Goal: Task Accomplishment & Management: Use online tool/utility

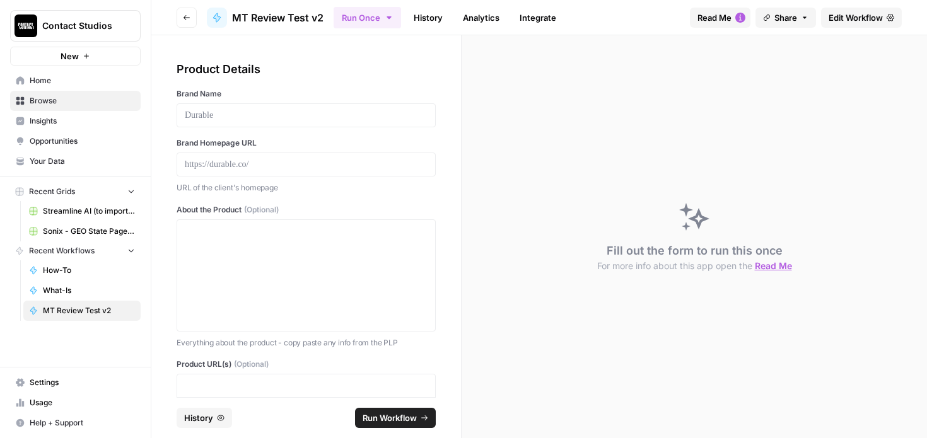
click at [43, 77] on span "Home" at bounding box center [82, 80] width 105 height 11
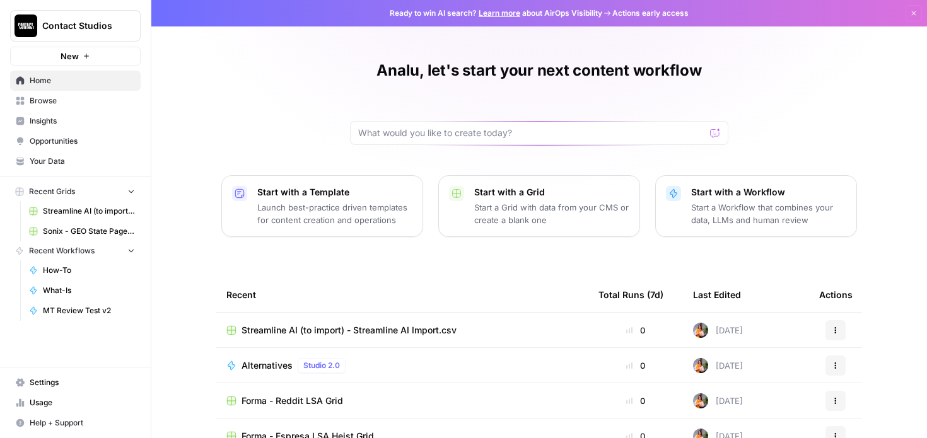
click at [73, 98] on span "Browse" at bounding box center [82, 100] width 105 height 11
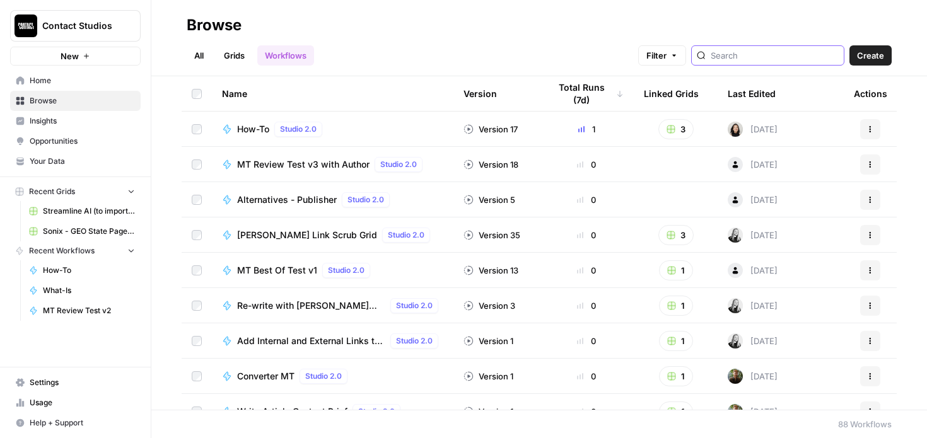
click at [755, 55] on input "search" at bounding box center [775, 55] width 128 height 13
type input "what"
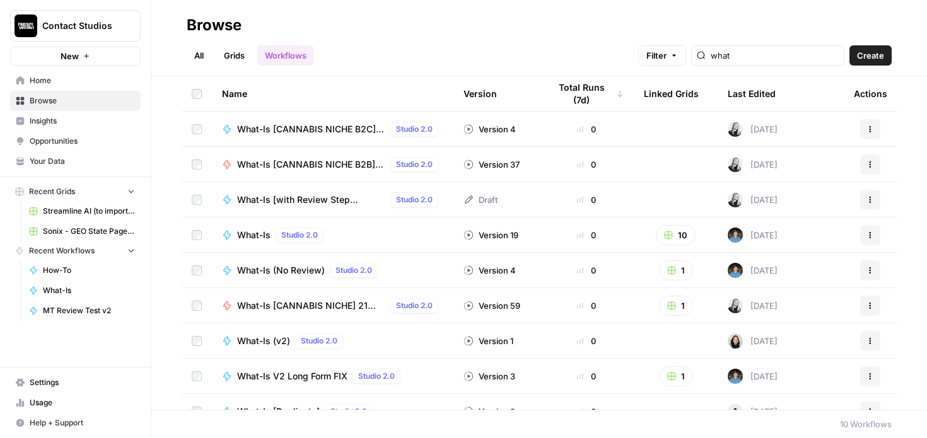
click at [392, 230] on div "What-Is Studio 2.0" at bounding box center [332, 235] width 221 height 15
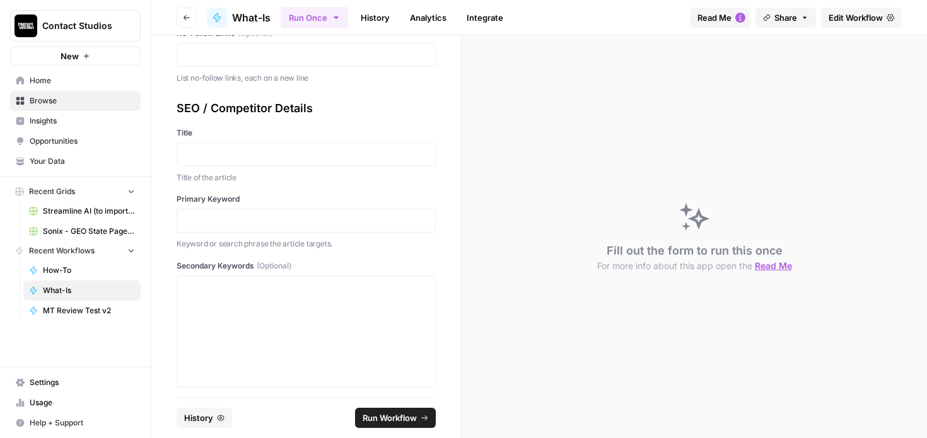
scroll to position [961, 0]
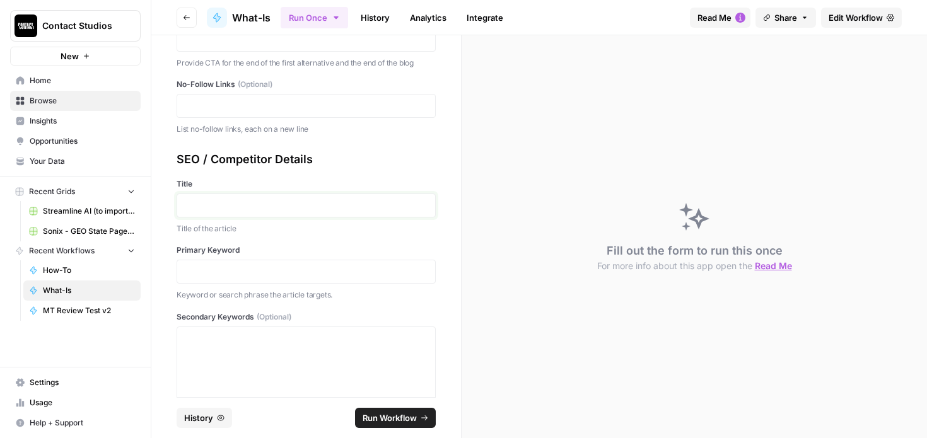
click at [221, 207] on p at bounding box center [306, 205] width 243 height 13
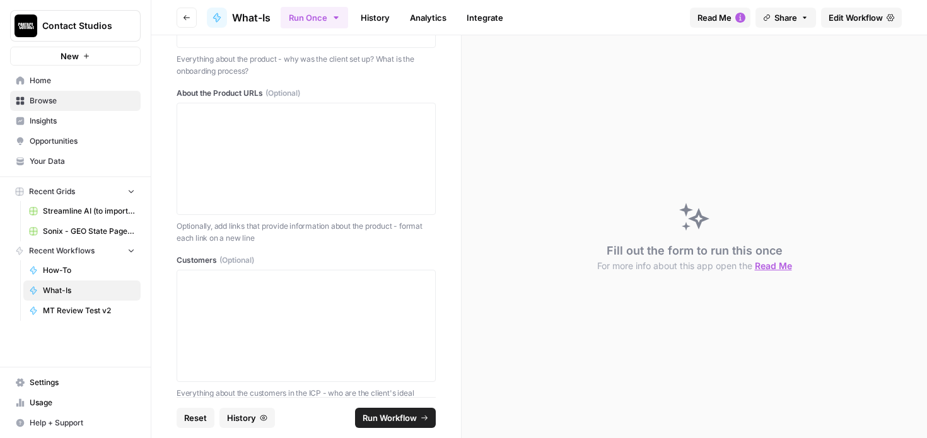
scroll to position [0, 0]
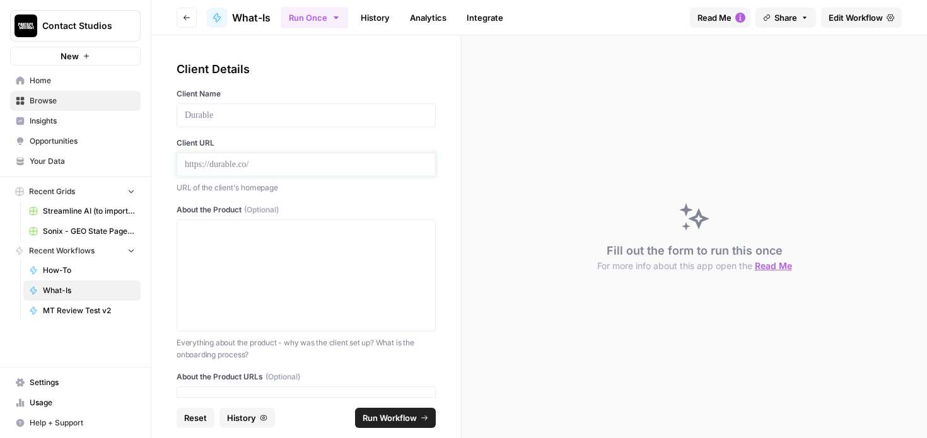
click at [211, 170] on p at bounding box center [306, 164] width 243 height 13
click at [217, 119] on p at bounding box center [306, 115] width 243 height 13
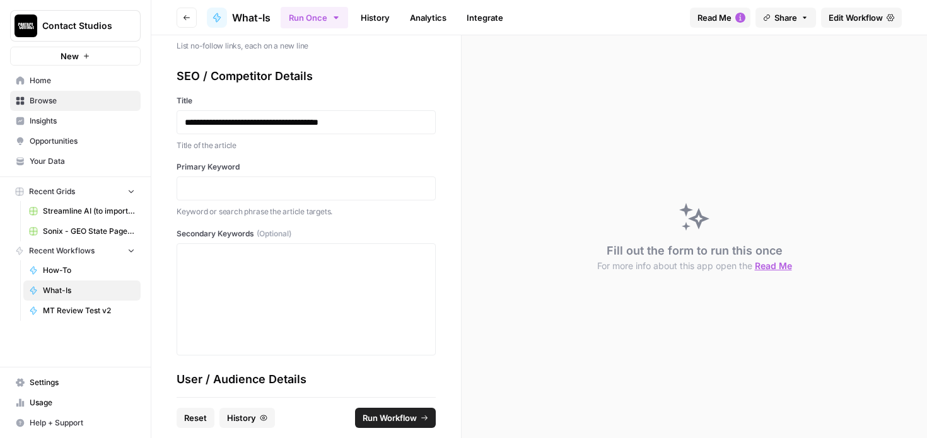
scroll to position [1034, 0]
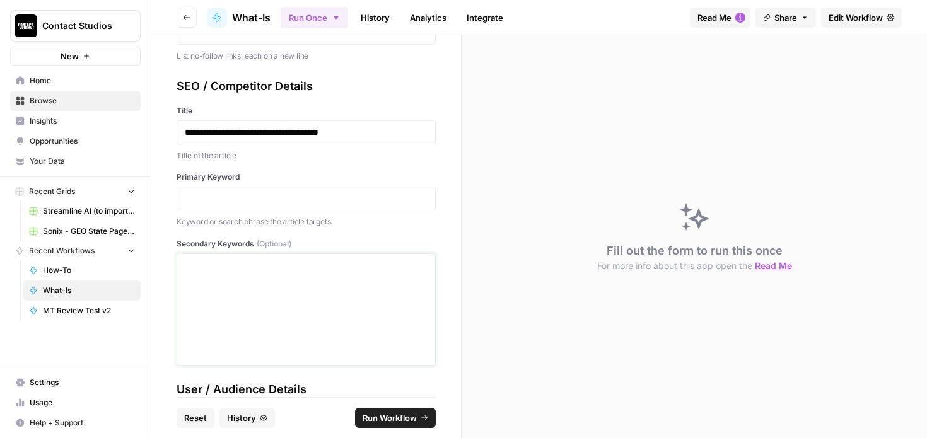
click at [228, 265] on p at bounding box center [306, 265] width 243 height 13
drag, startPoint x: 186, startPoint y: 131, endPoint x: 362, endPoint y: 129, distance: 175.9
click at [362, 129] on p "**********" at bounding box center [306, 132] width 243 height 13
copy p "**********"
click at [257, 198] on p at bounding box center [306, 198] width 243 height 13
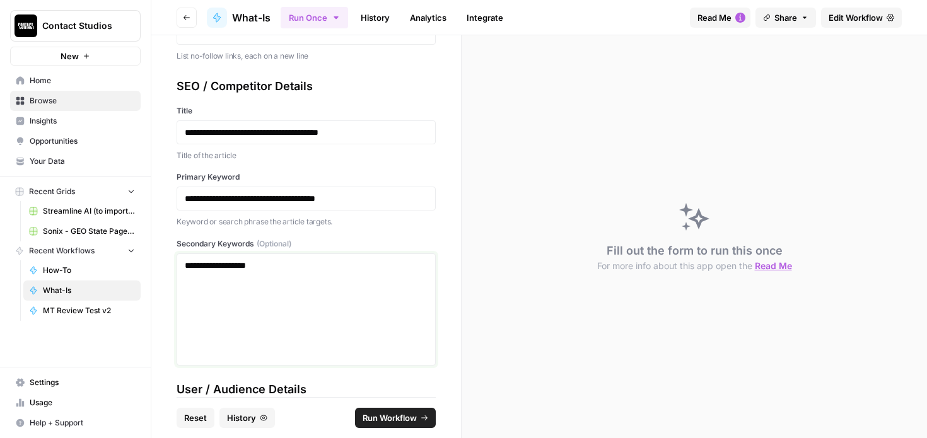
click at [284, 262] on p "**********" at bounding box center [306, 265] width 243 height 13
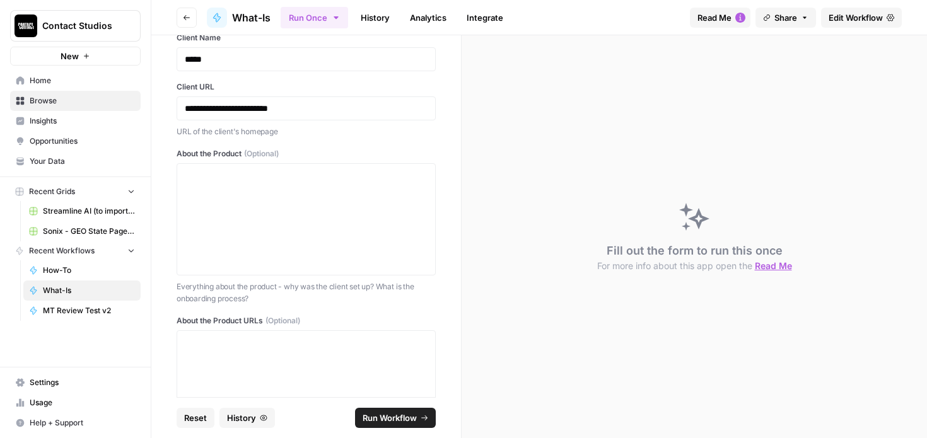
scroll to position [0, 0]
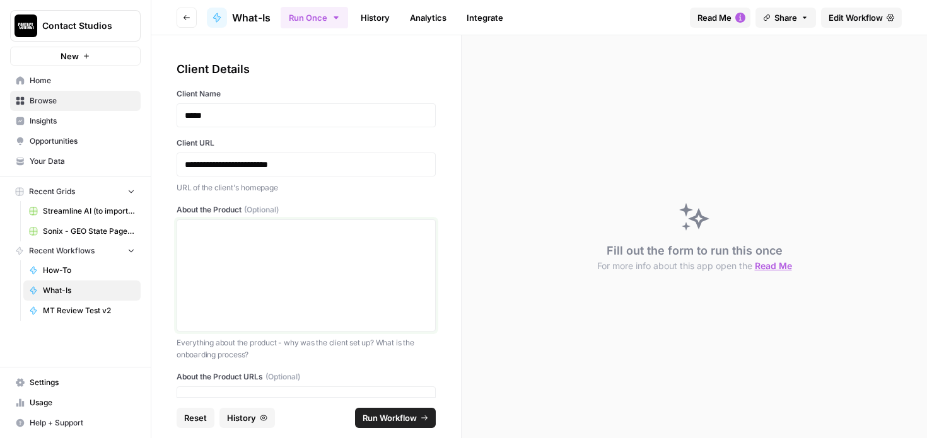
click at [315, 298] on div at bounding box center [306, 275] width 243 height 101
click at [200, 252] on div at bounding box center [306, 275] width 243 height 101
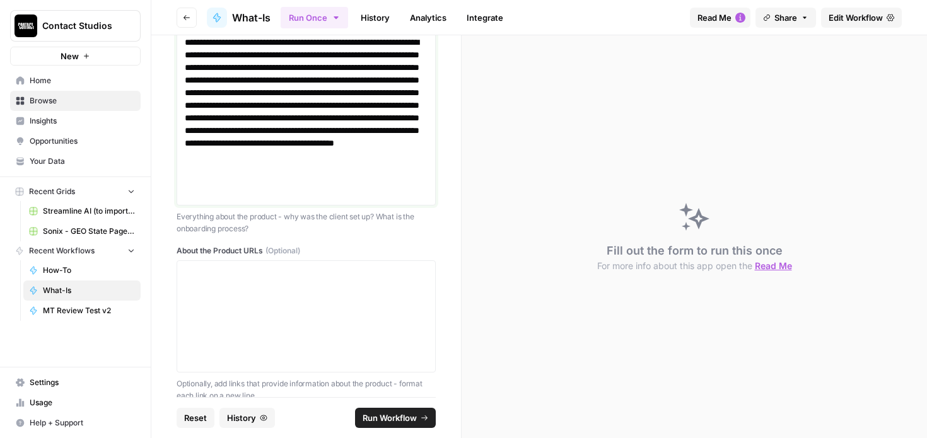
scroll to position [871, 0]
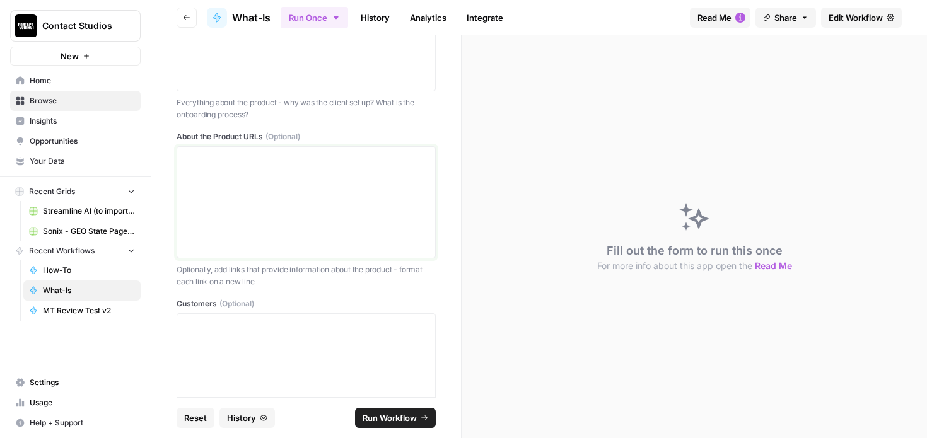
click at [227, 211] on div at bounding box center [306, 202] width 243 height 101
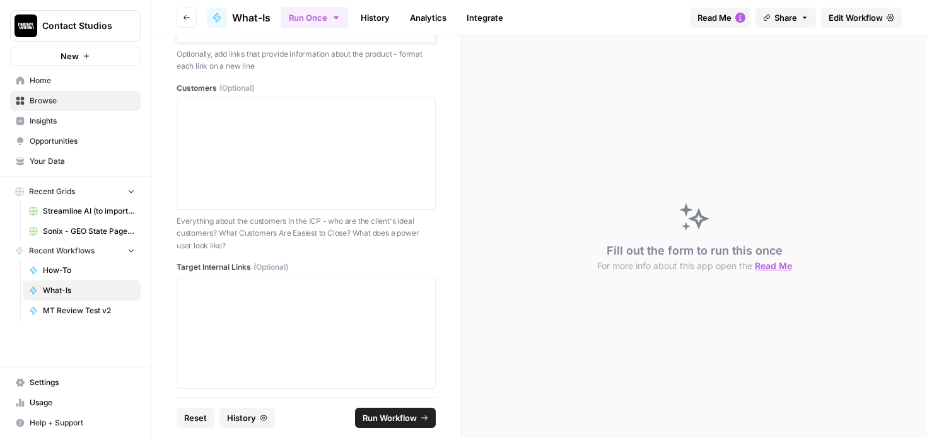
scroll to position [1087, 0]
click at [316, 180] on div at bounding box center [306, 153] width 243 height 101
click at [216, 108] on p at bounding box center [306, 109] width 243 height 13
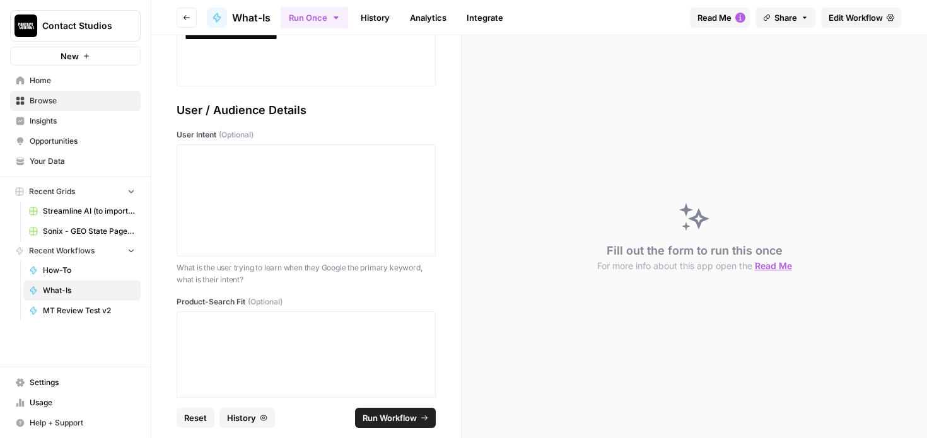
scroll to position [2320, 0]
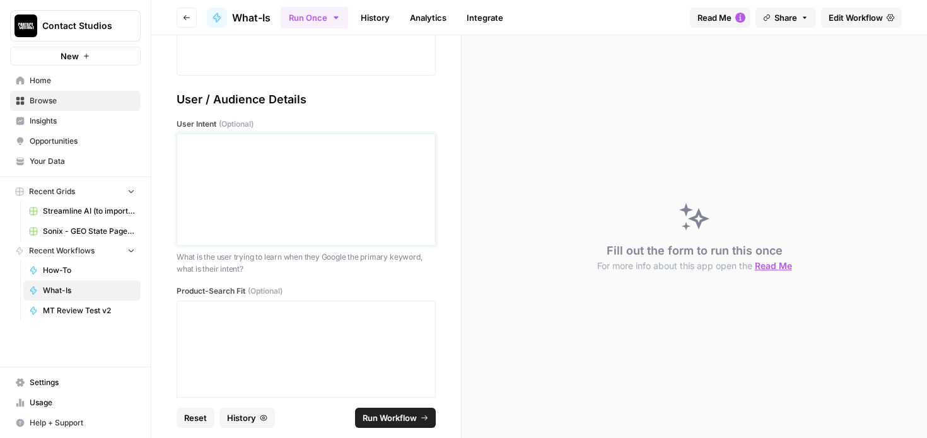
click at [331, 223] on div at bounding box center [306, 189] width 243 height 101
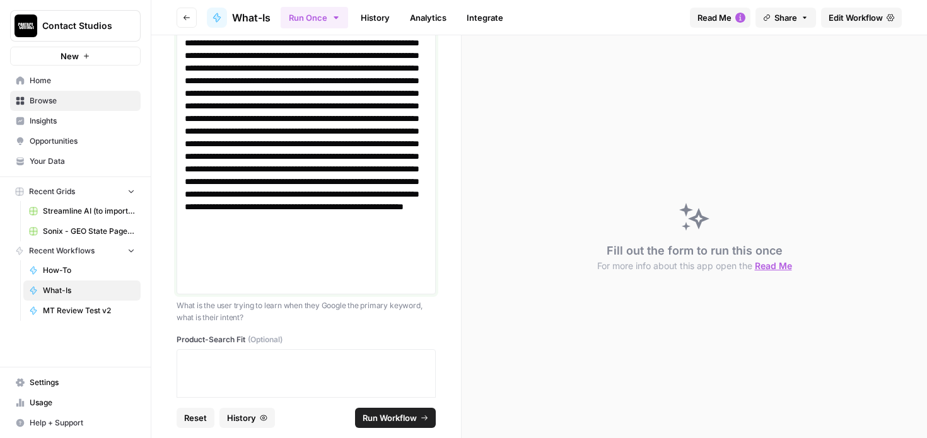
scroll to position [2758, 0]
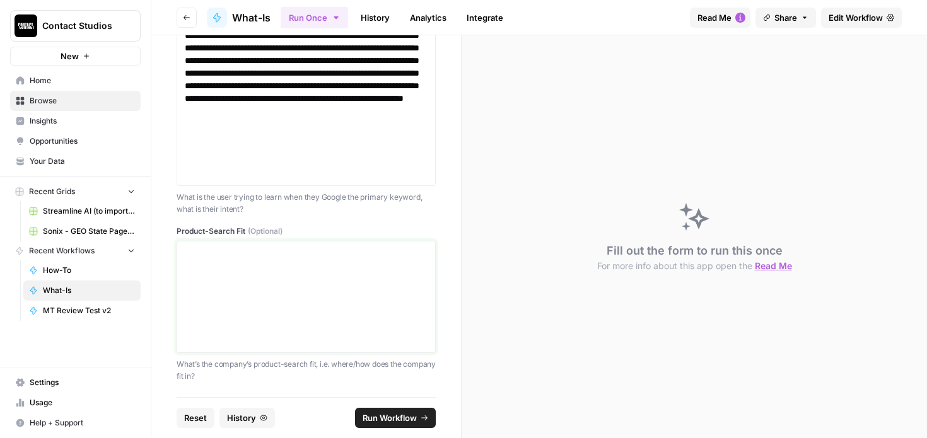
drag, startPoint x: 315, startPoint y: 259, endPoint x: 349, endPoint y: 9, distance: 252.0
click at [315, 259] on div at bounding box center [306, 297] width 243 height 101
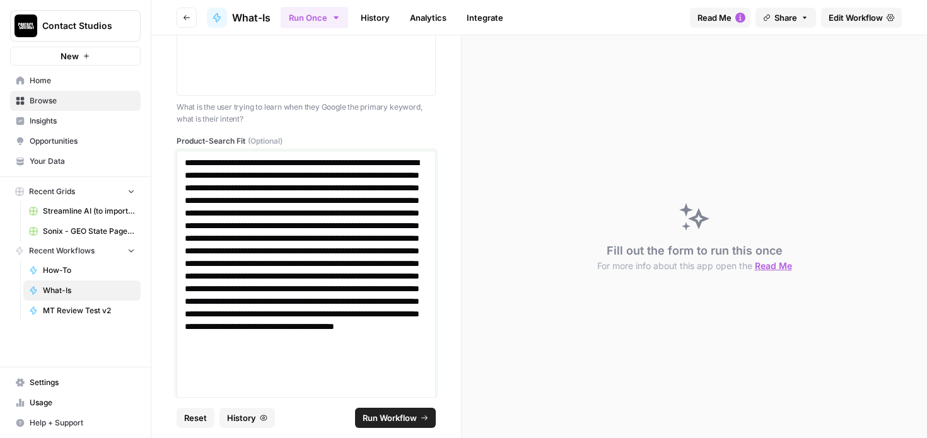
scroll to position [2897, 0]
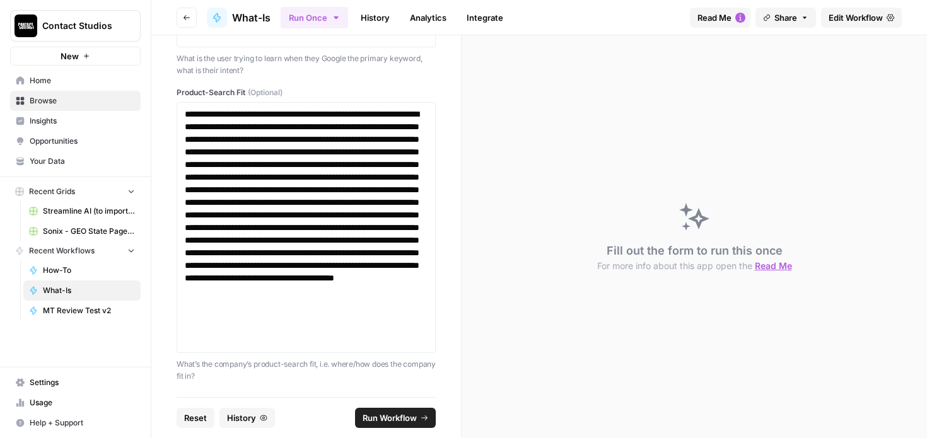
click at [395, 413] on span "Run Workflow" at bounding box center [390, 418] width 54 height 13
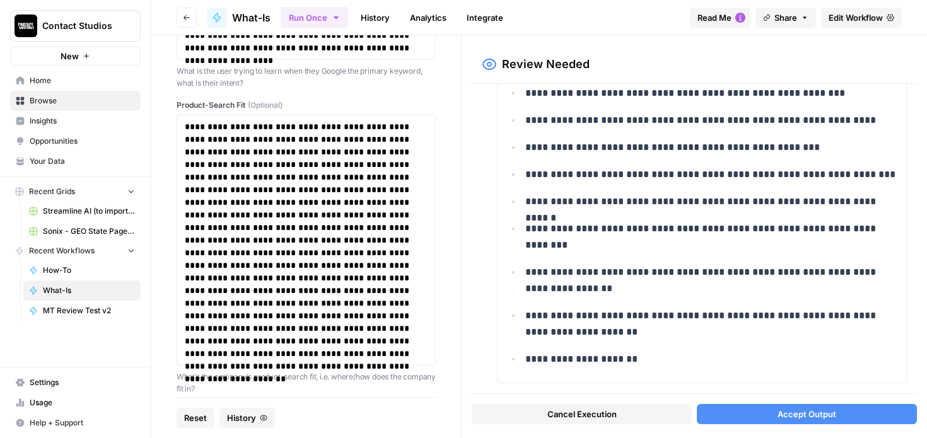
scroll to position [3593, 0]
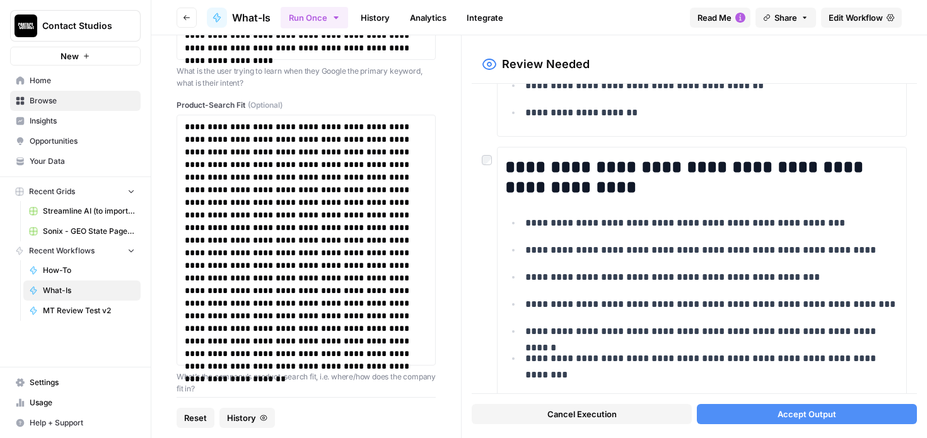
click at [765, 405] on button "Accept Output" at bounding box center [807, 414] width 220 height 20
